Goal: Navigation & Orientation: Understand site structure

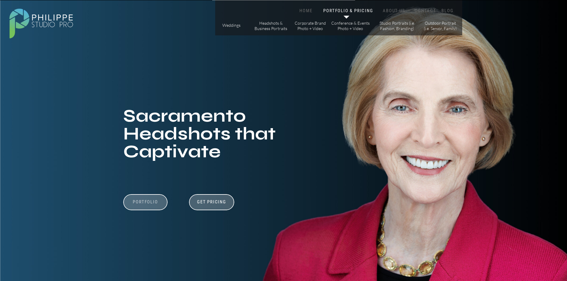
click at [156, 200] on h3 "Portfolio" at bounding box center [145, 204] width 41 height 11
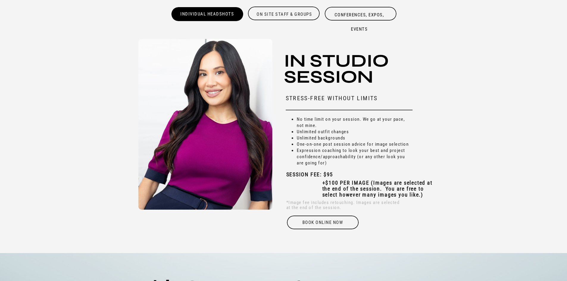
scroll to position [1860, 0]
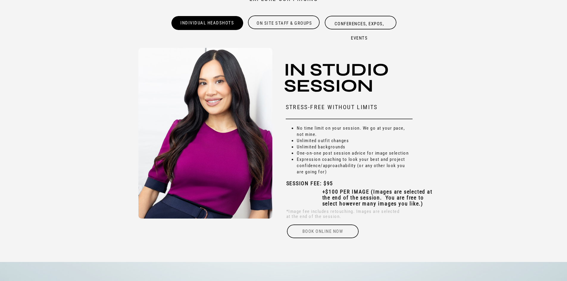
click at [314, 230] on div "Book online Now" at bounding box center [322, 232] width 73 height 14
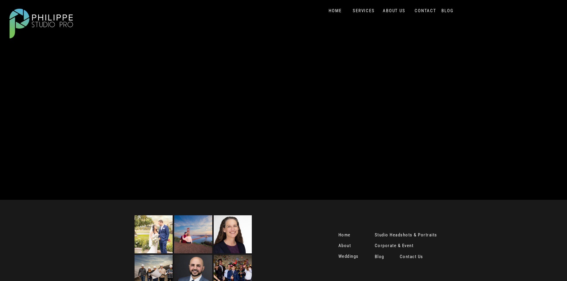
scroll to position [213, 0]
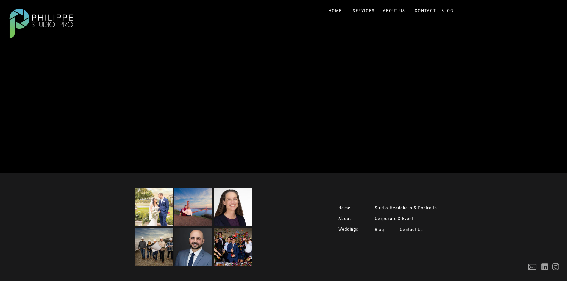
click at [381, 208] on nav "Studio Headshots & Portraits" at bounding box center [409, 209] width 69 height 6
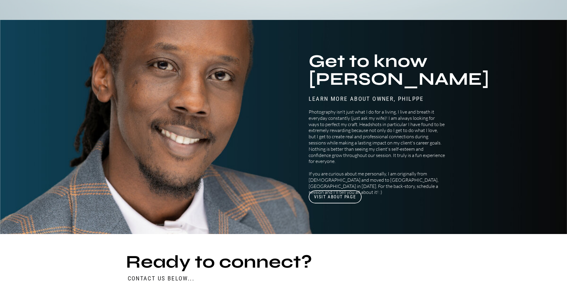
scroll to position [2424, 0]
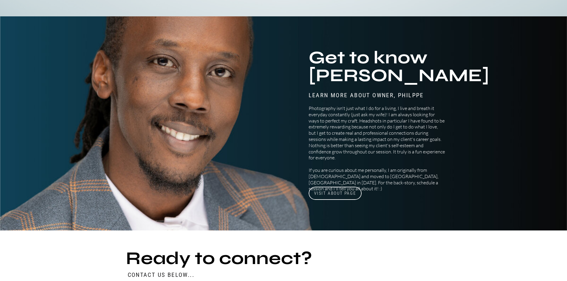
click at [346, 193] on h3 "visit About Page" at bounding box center [334, 193] width 53 height 13
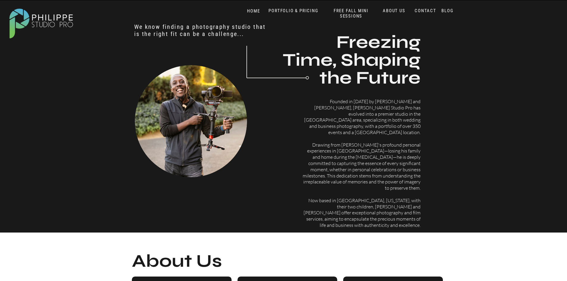
scroll to position [208, 0]
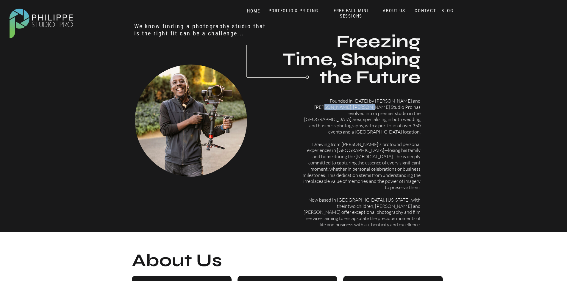
drag, startPoint x: 315, startPoint y: 106, endPoint x: 390, endPoint y: 99, distance: 75.0
click at [390, 99] on p "Founded in [DATE] by [PERSON_NAME] and [PERSON_NAME], [PERSON_NAME] Studio Pro …" at bounding box center [360, 153] width 119 height 111
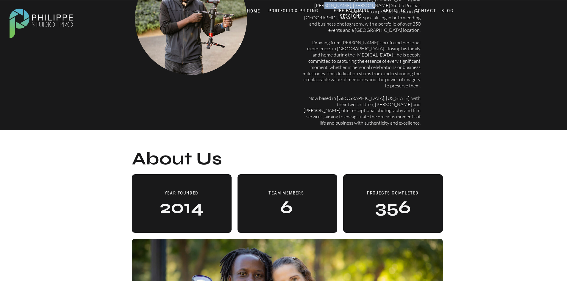
scroll to position [257, 0]
